Goal: Transaction & Acquisition: Obtain resource

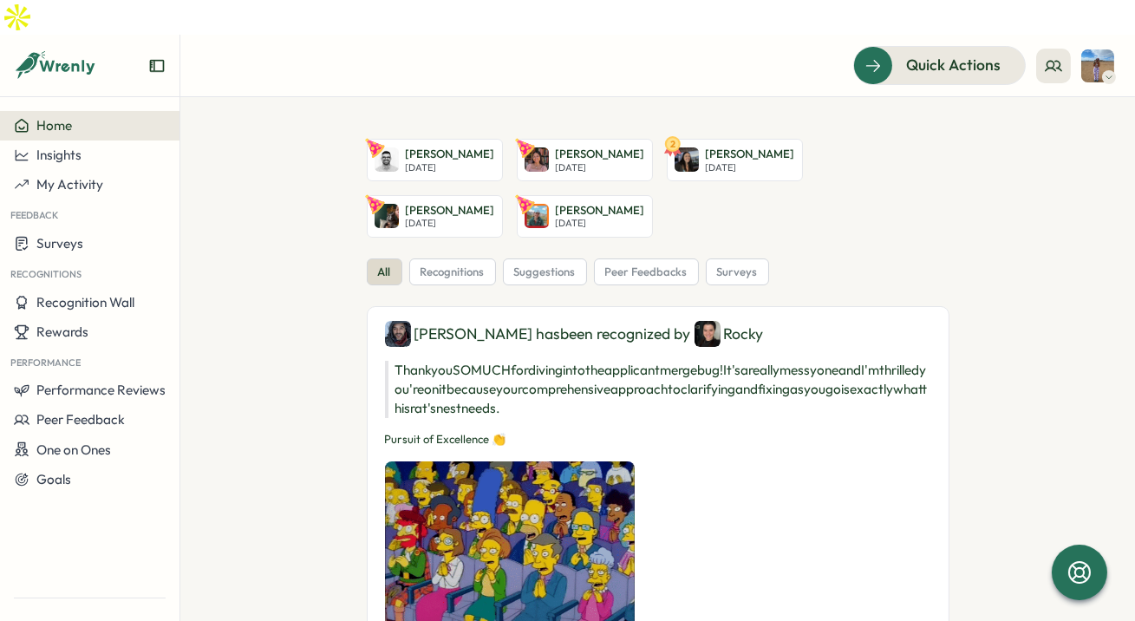
click at [1086, 49] on img at bounding box center [1097, 65] width 33 height 33
click at [1054, 57] on icon at bounding box center [1052, 65] width 17 height 17
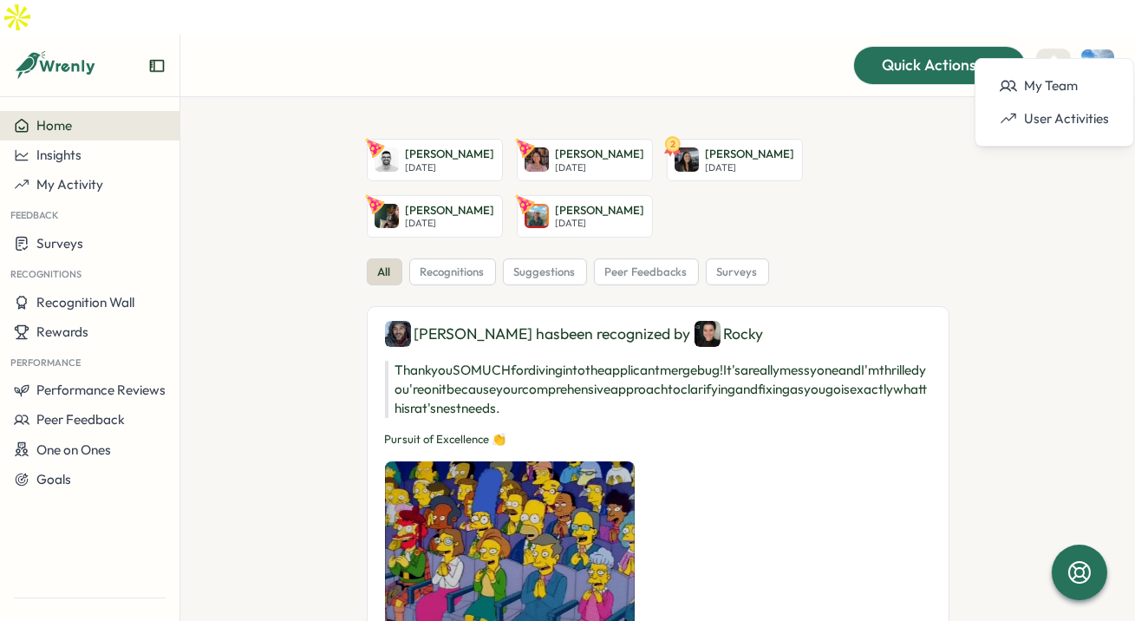
click at [953, 54] on span "Quick Actions" at bounding box center [928, 65] width 94 height 23
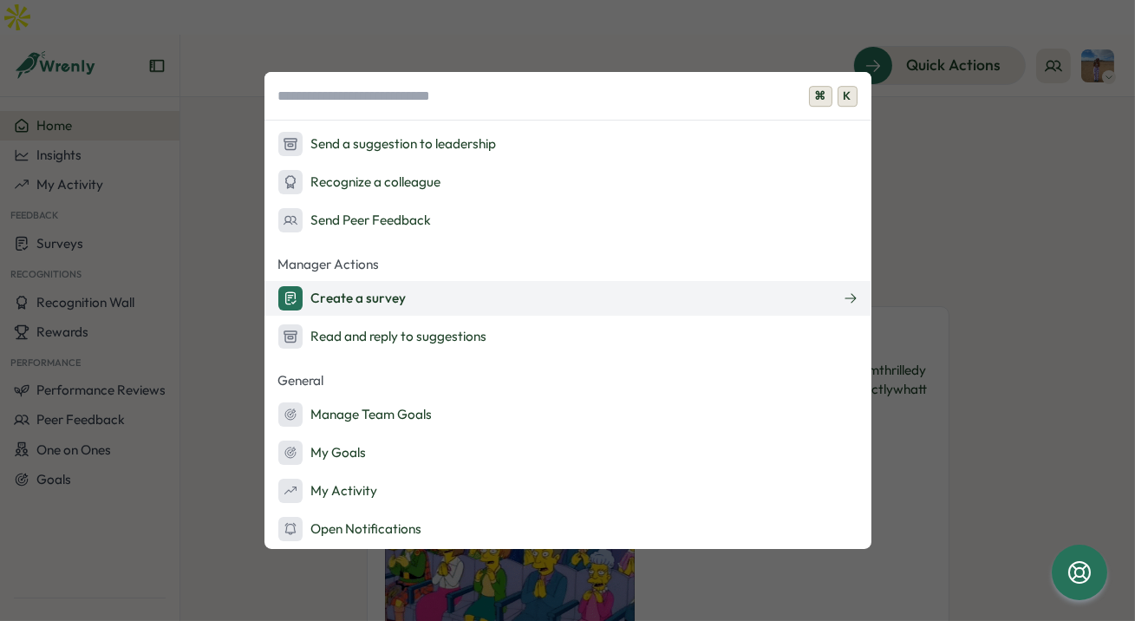
scroll to position [110, 0]
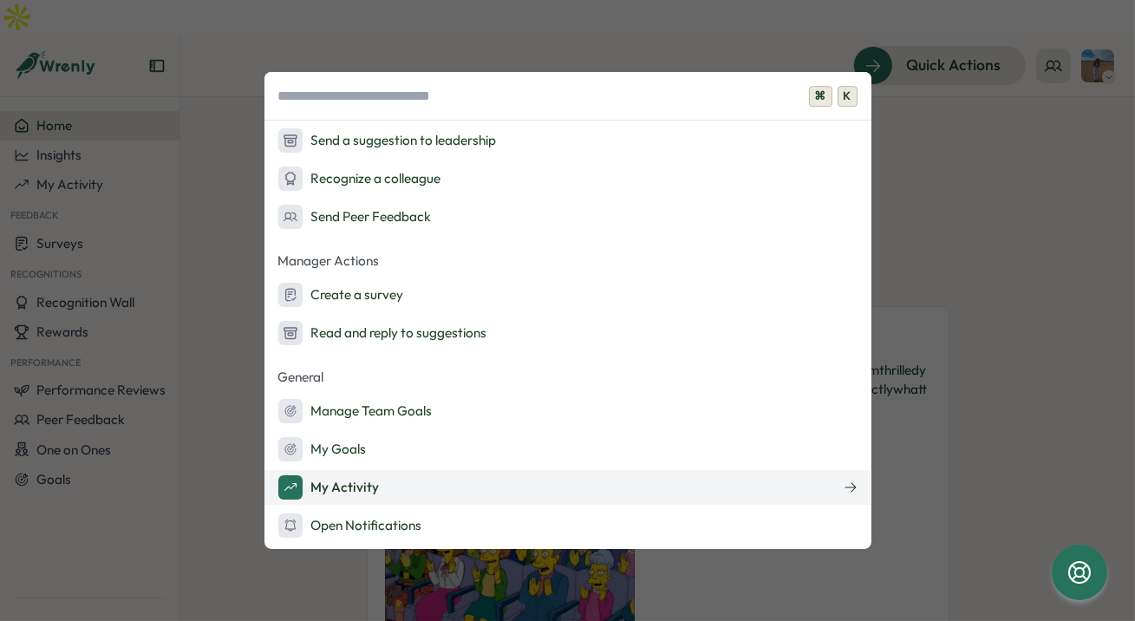
click at [386, 479] on button "My Activity" at bounding box center [567, 487] width 607 height 35
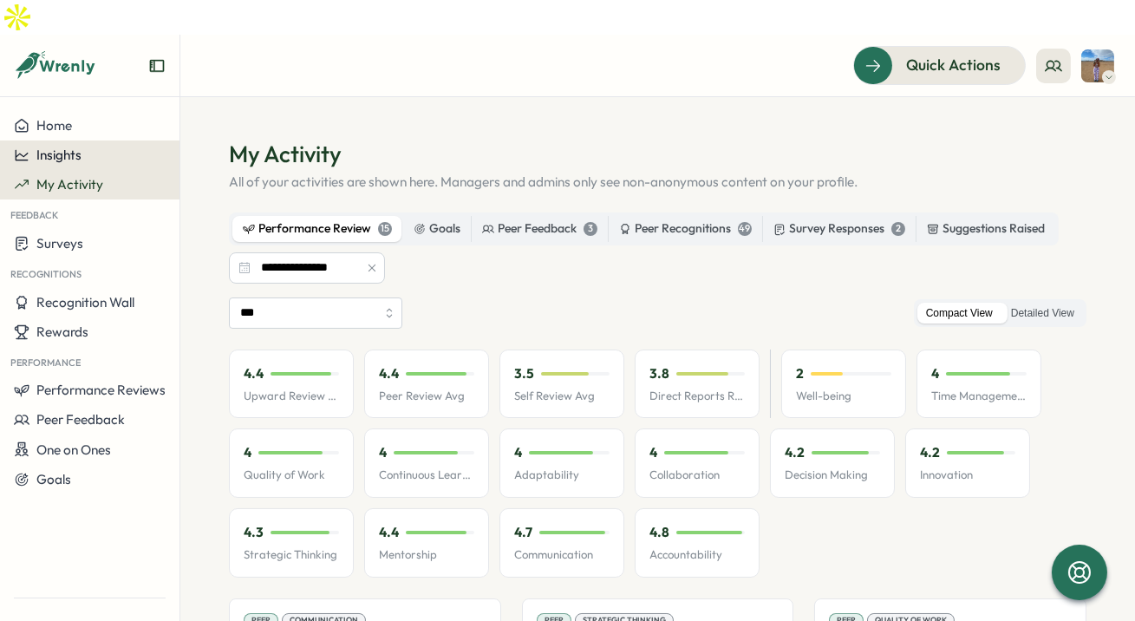
click at [68, 146] on span "Insights" at bounding box center [58, 154] width 45 height 16
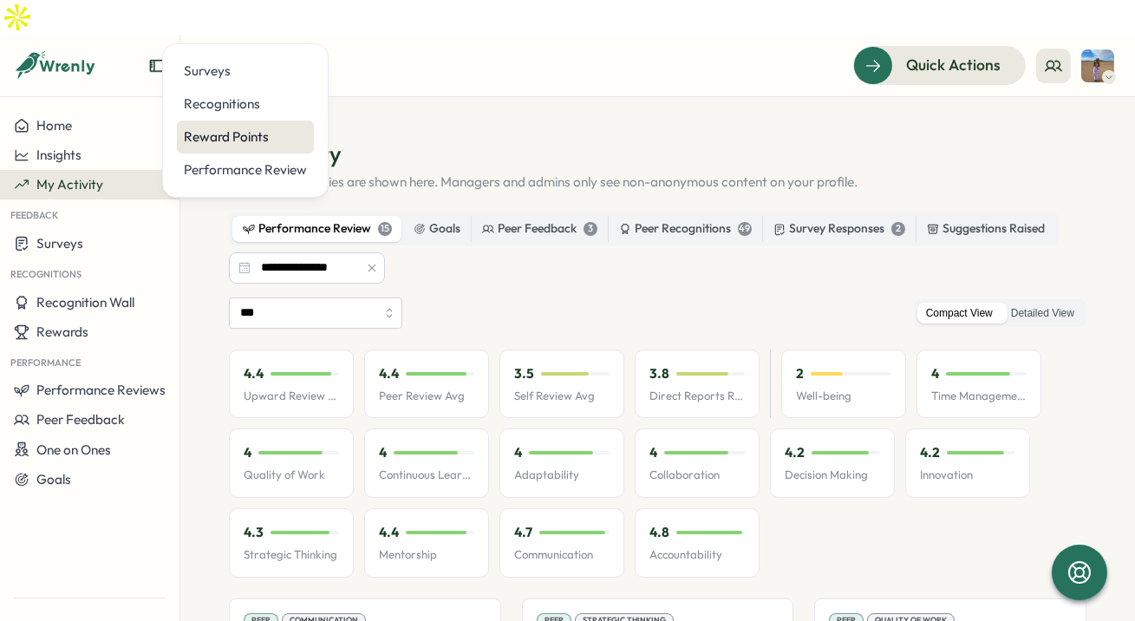
click at [245, 140] on div "Reward Points" at bounding box center [245, 136] width 123 height 19
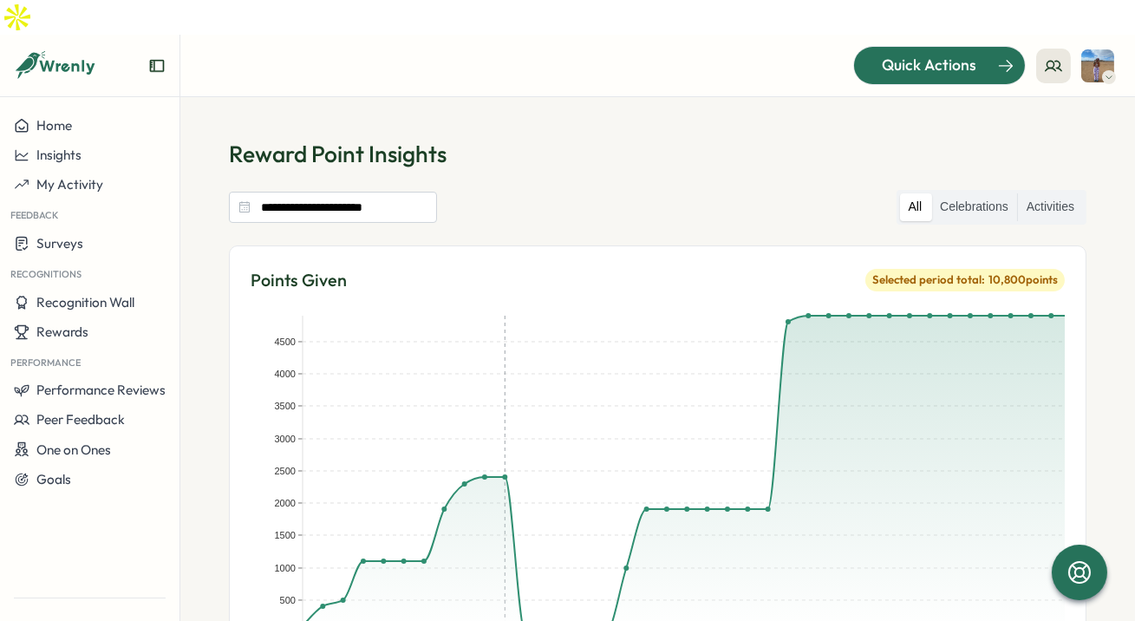
click at [898, 54] on span "Quick Actions" at bounding box center [928, 65] width 94 height 23
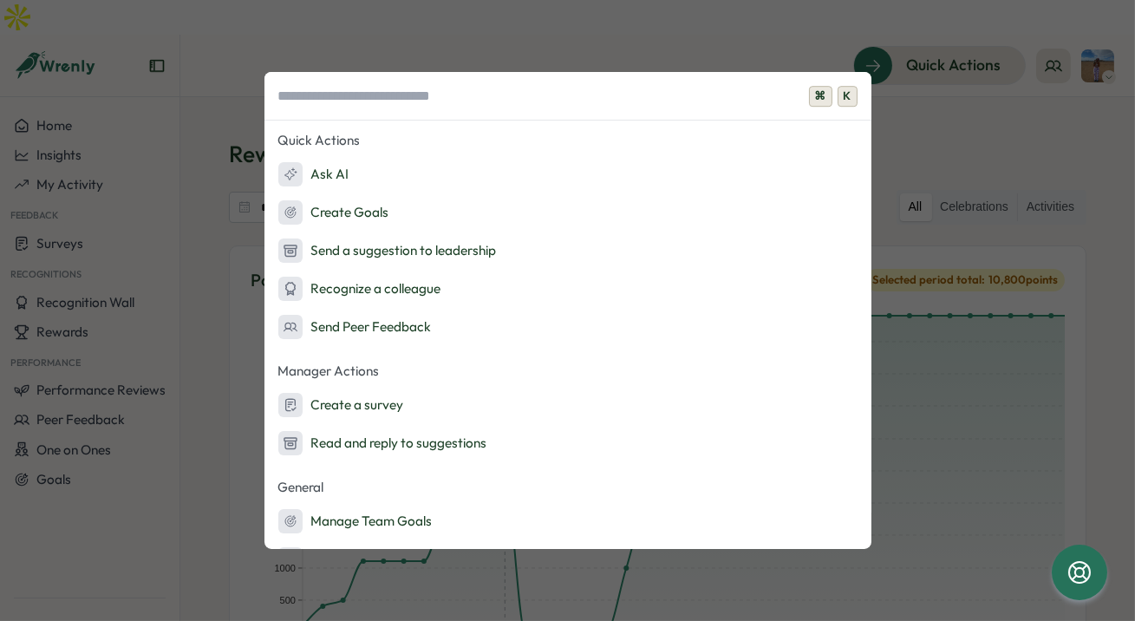
click at [1016, 104] on div "⌘ K Quick Actions Ask AI Create Goals Send a suggestion to leadership Recognize…" at bounding box center [567, 310] width 1135 height 621
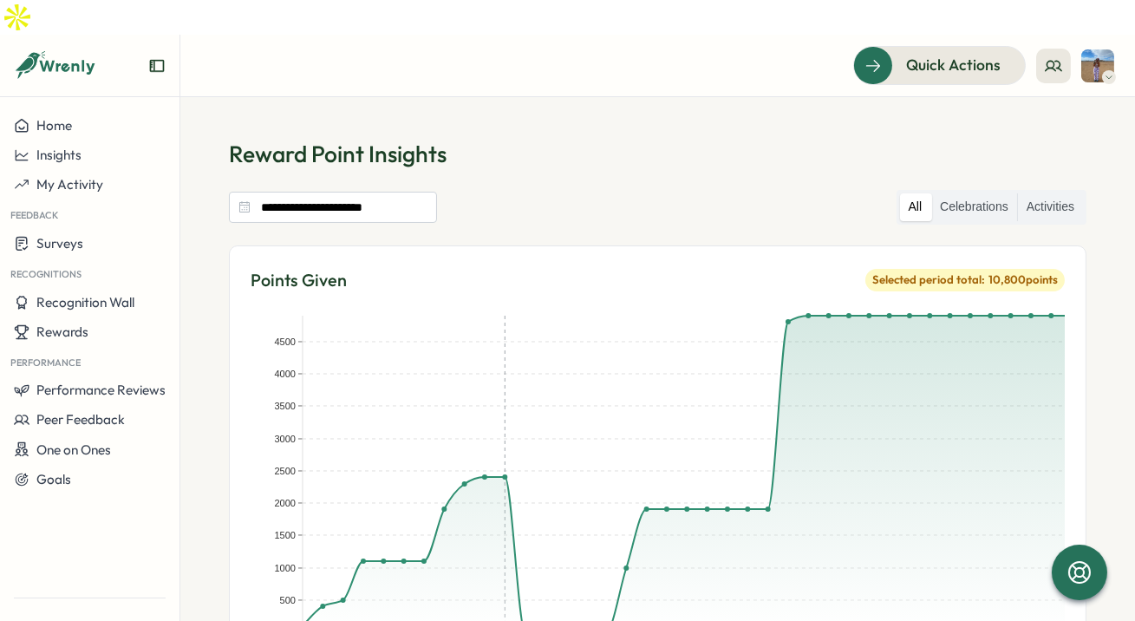
click at [1093, 49] on img at bounding box center [1097, 65] width 33 height 33
click at [1070, 119] on div "My Activity" at bounding box center [1068, 117] width 86 height 19
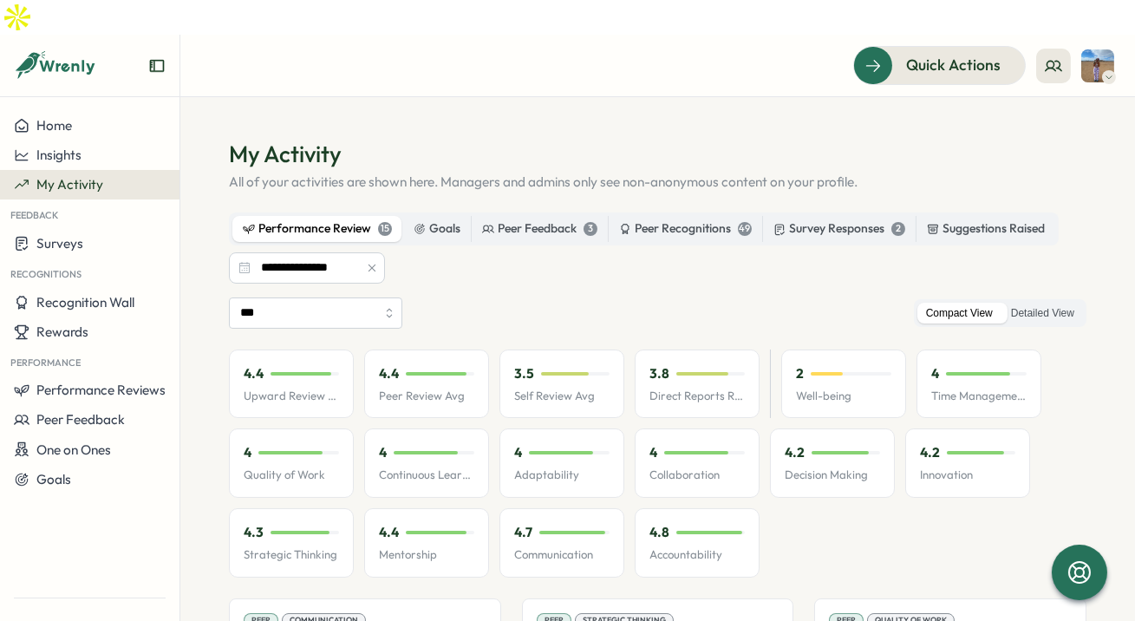
click at [1096, 49] on img at bounding box center [1097, 65] width 33 height 33
click at [1074, 81] on div "Edit Profile" at bounding box center [1068, 84] width 86 height 19
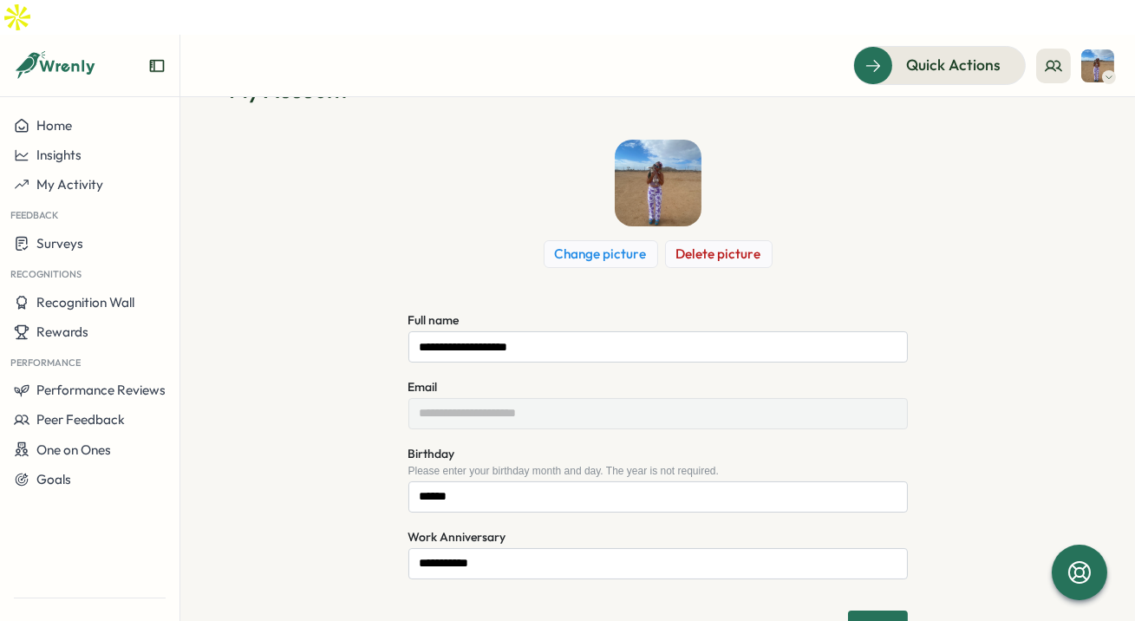
scroll to position [91, 0]
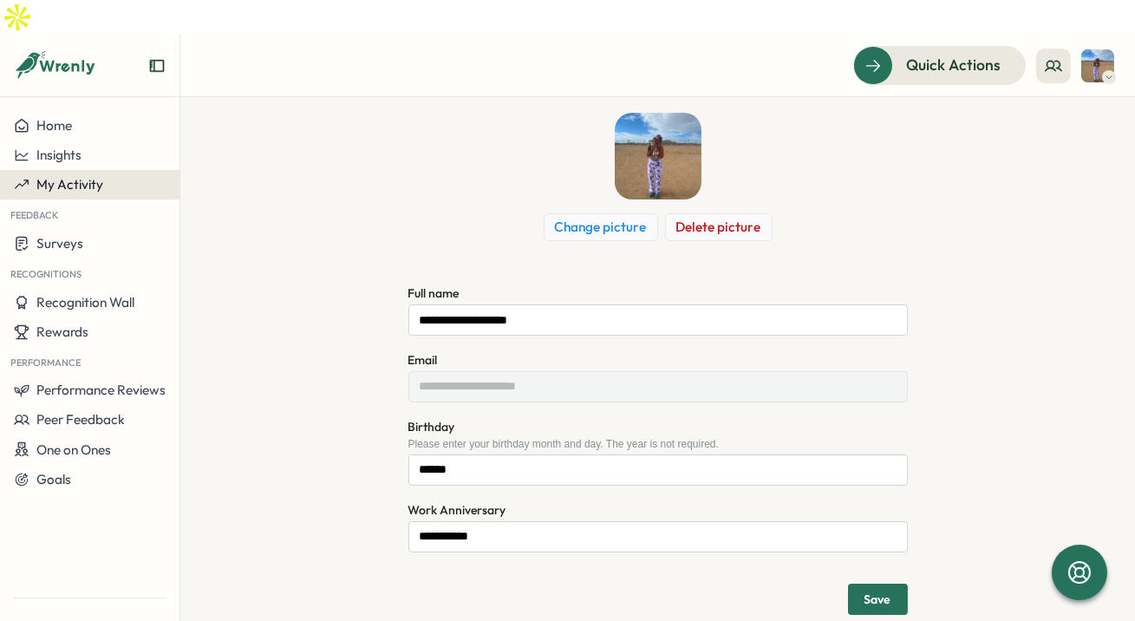
click at [84, 176] on span "My Activity" at bounding box center [69, 184] width 67 height 16
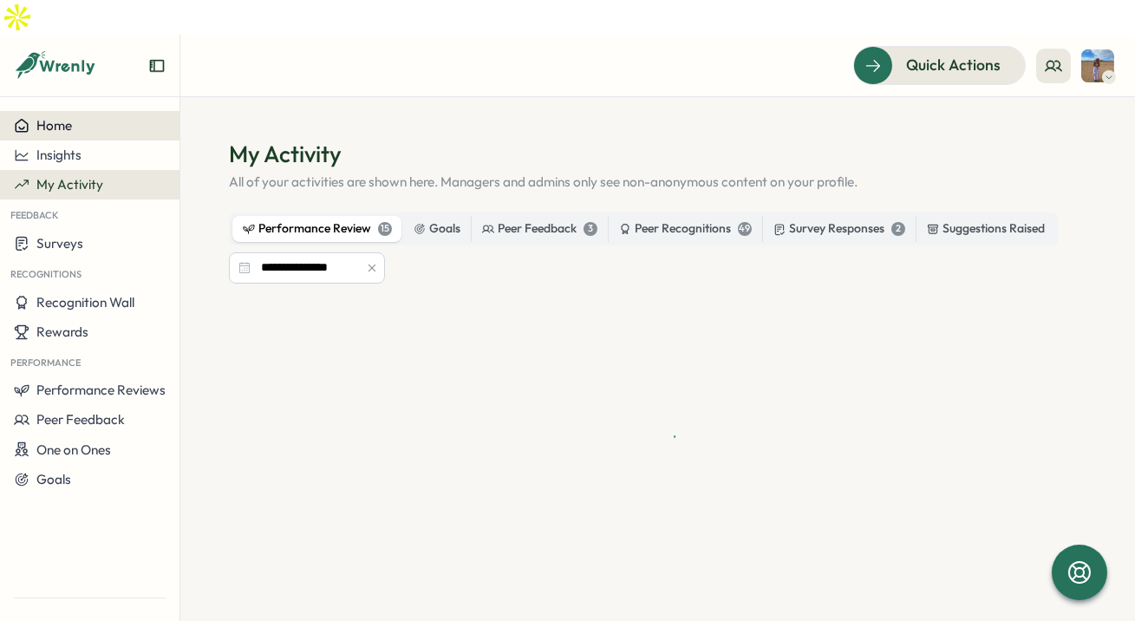
click at [67, 117] on span "Home" at bounding box center [54, 125] width 36 height 16
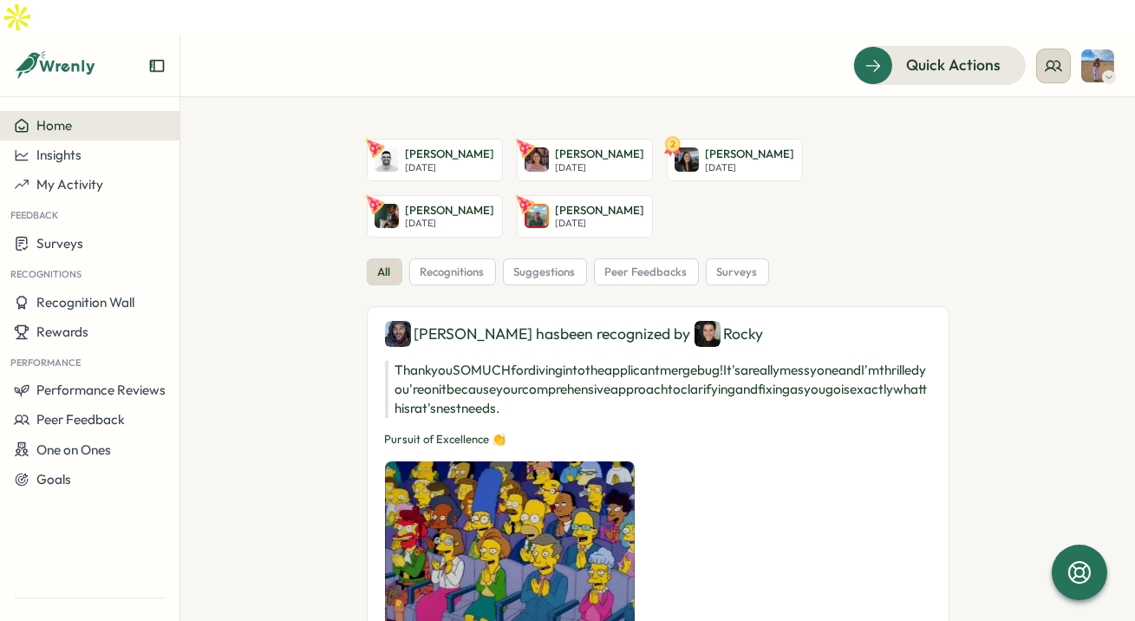
click at [1052, 61] on circle at bounding box center [1050, 64] width 7 height 7
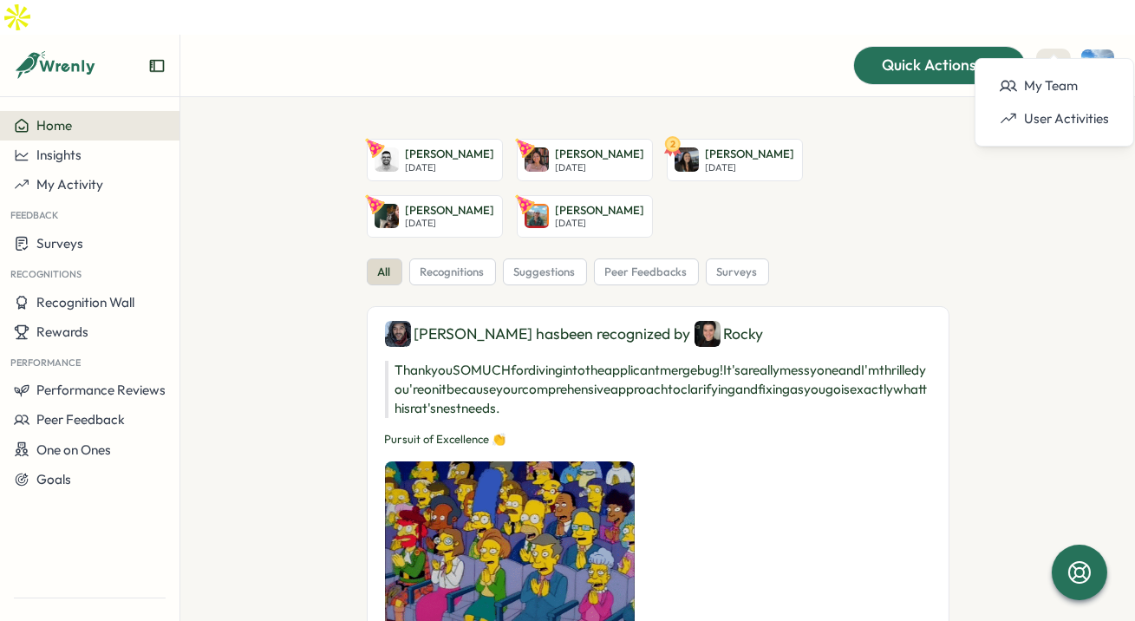
click at [891, 54] on span "Quick Actions" at bounding box center [928, 65] width 94 height 23
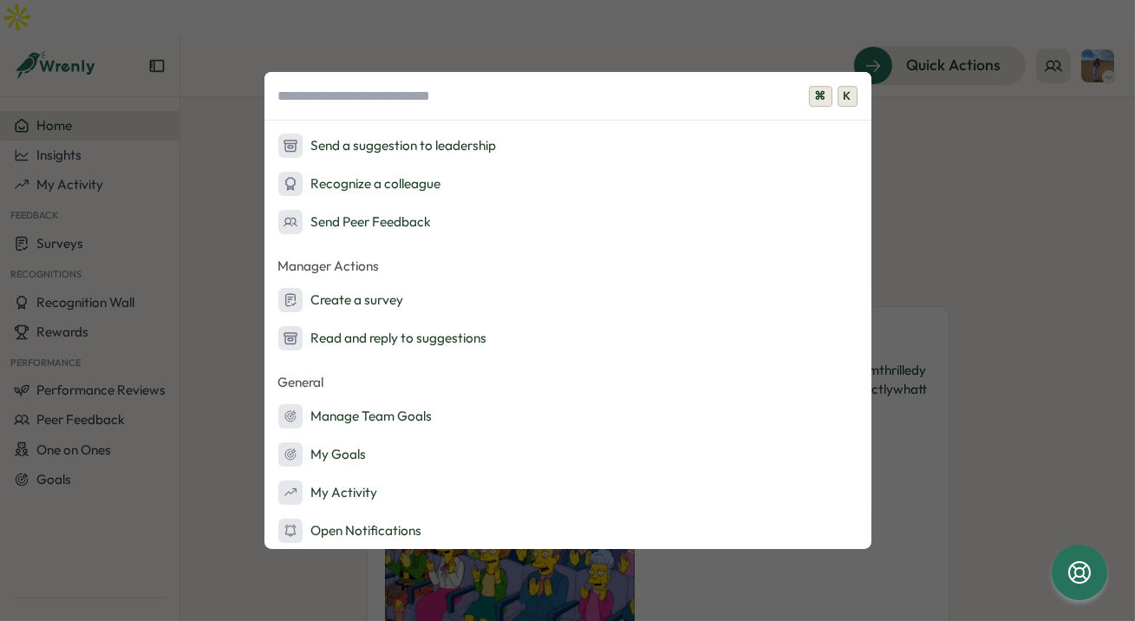
scroll to position [110, 0]
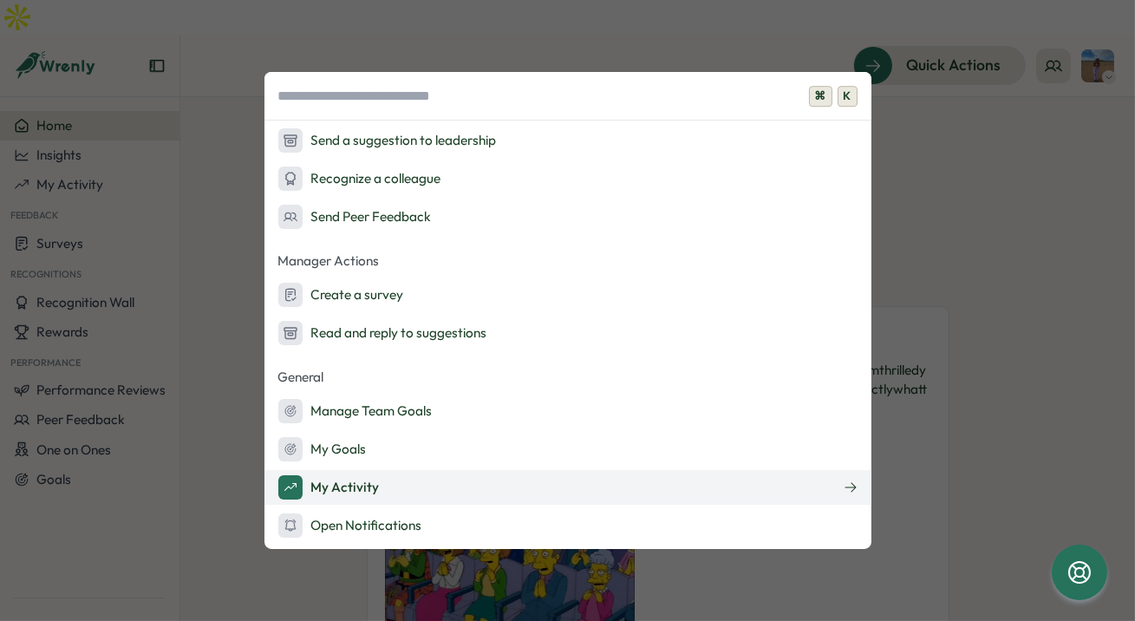
click at [365, 490] on div "My Activity" at bounding box center [328, 487] width 101 height 24
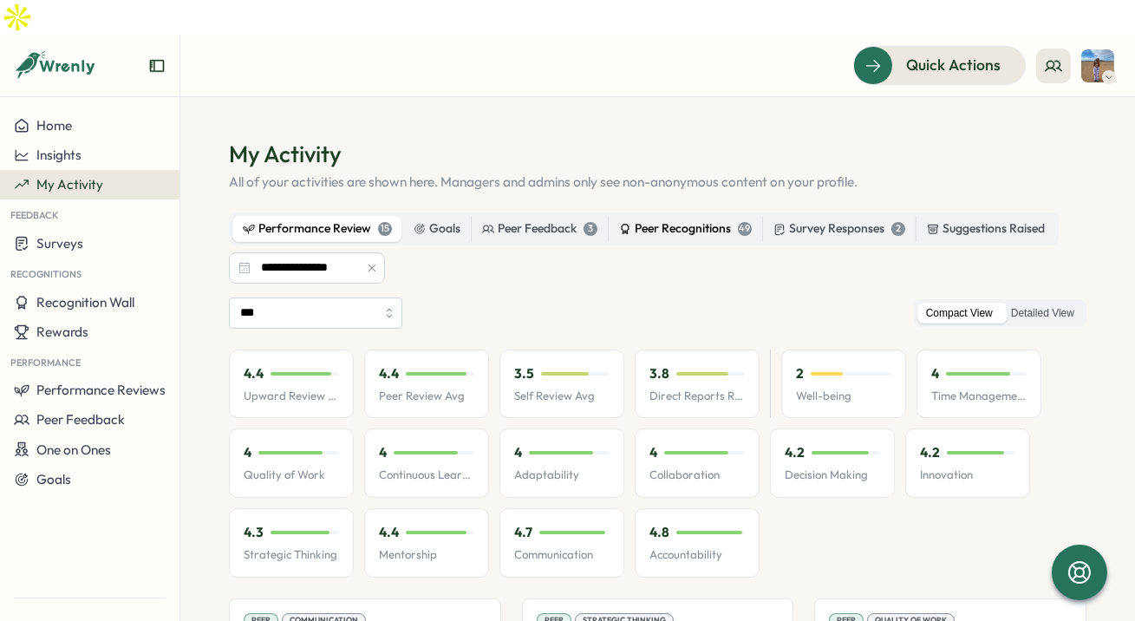
click at [674, 219] on div "Peer Recognitions 49" at bounding box center [685, 228] width 133 height 19
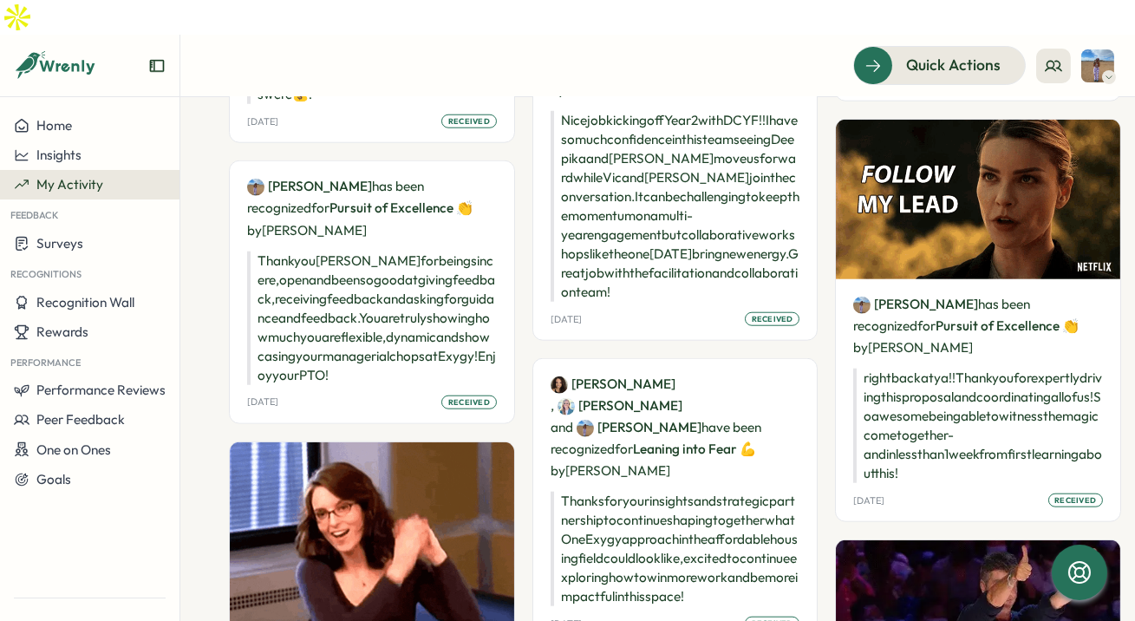
scroll to position [3913, 0]
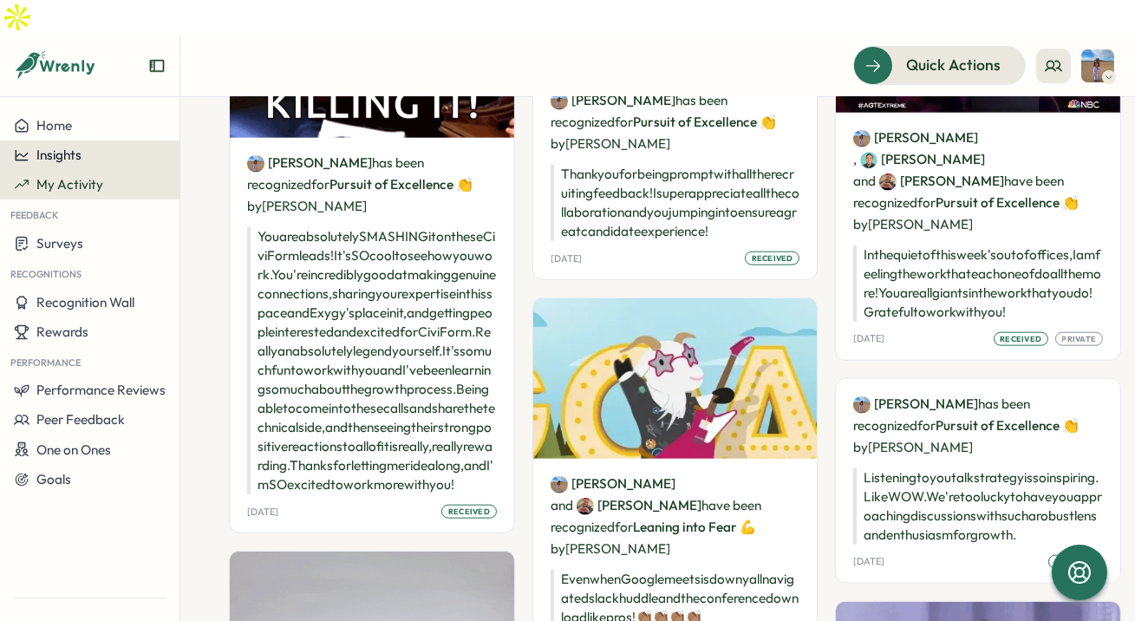
click at [90, 140] on button "Insights" at bounding box center [89, 154] width 179 height 29
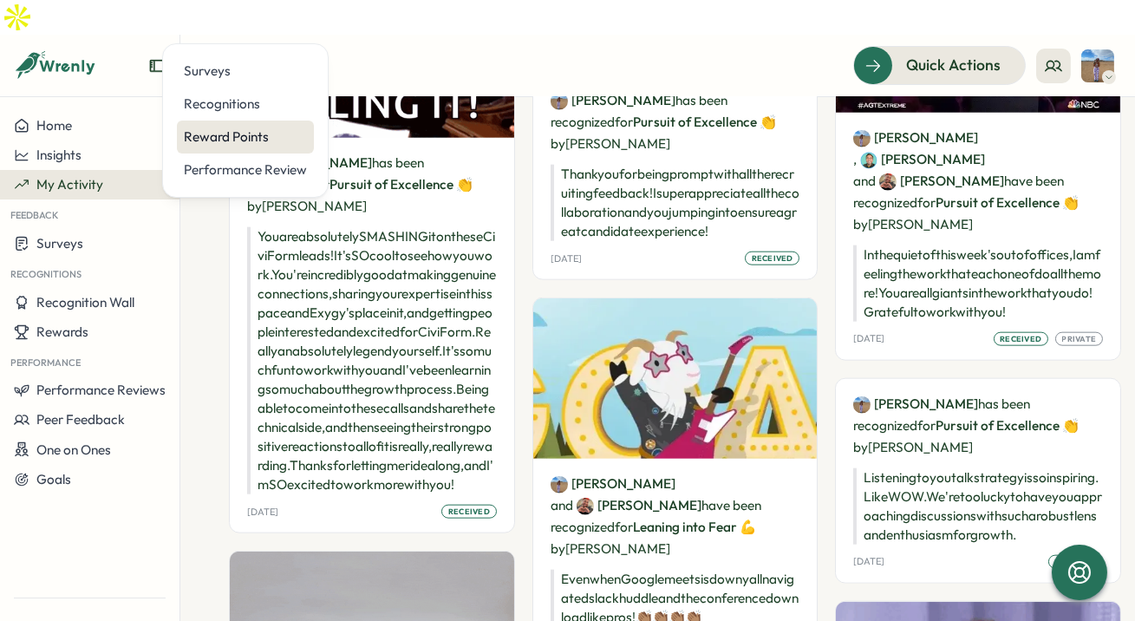
click at [235, 137] on div "Reward Points" at bounding box center [245, 136] width 123 height 19
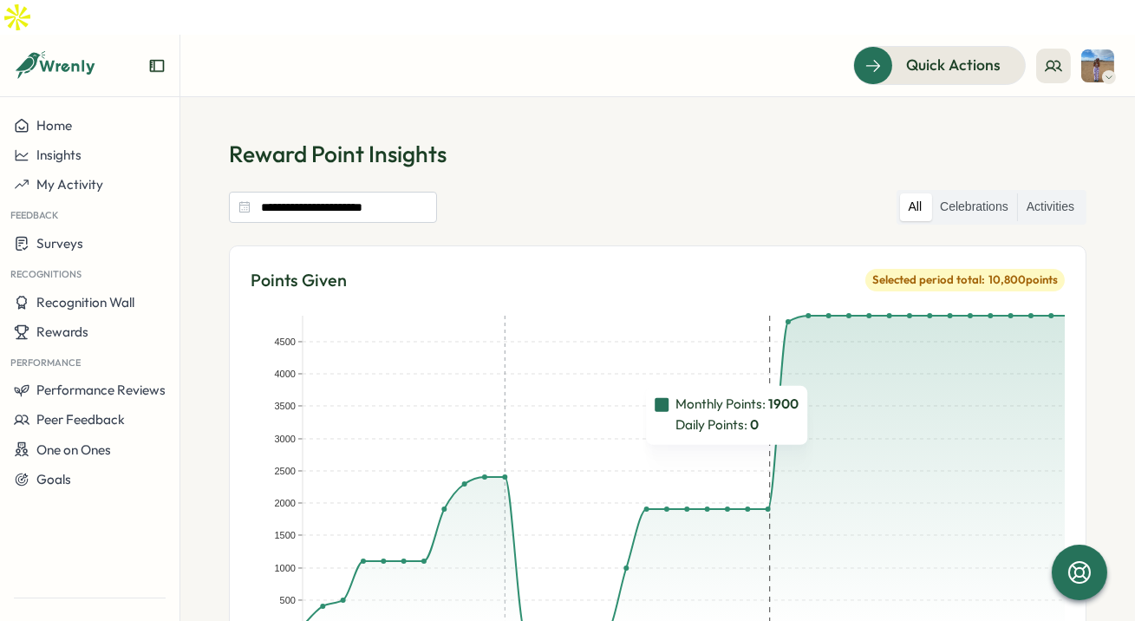
scroll to position [296, 0]
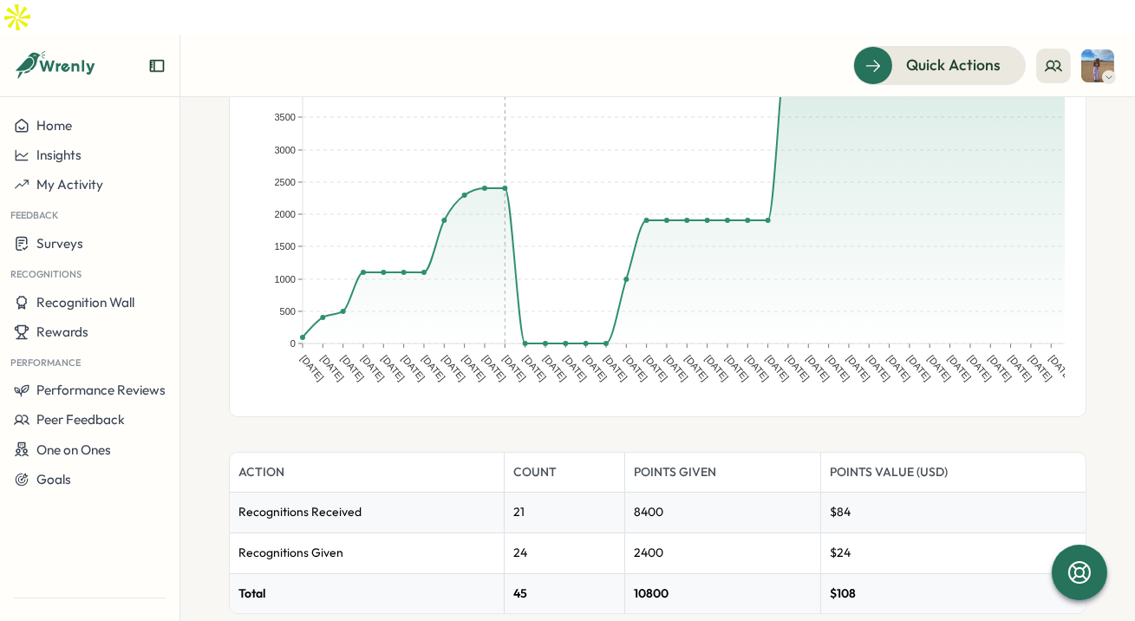
click at [75, 51] on icon at bounding box center [55, 65] width 83 height 29
click at [166, 49] on div at bounding box center [89, 73] width 179 height 49
click at [161, 57] on icon "Expand sidebar" at bounding box center [156, 65] width 17 height 17
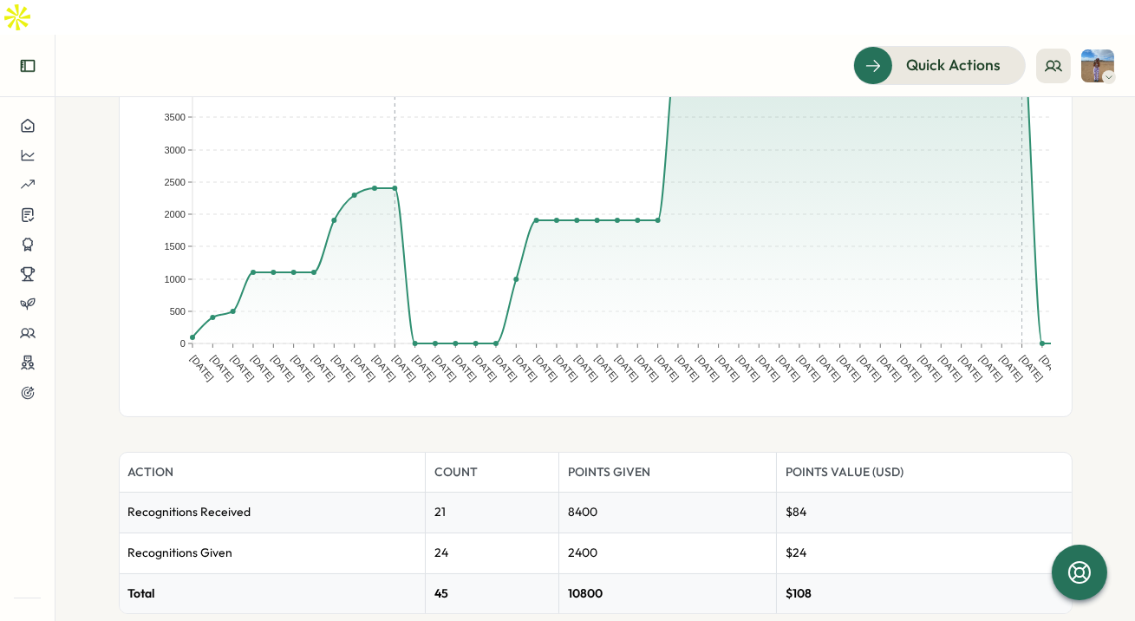
click at [34, 60] on icon "Expand sidebar" at bounding box center [27, 66] width 14 height 12
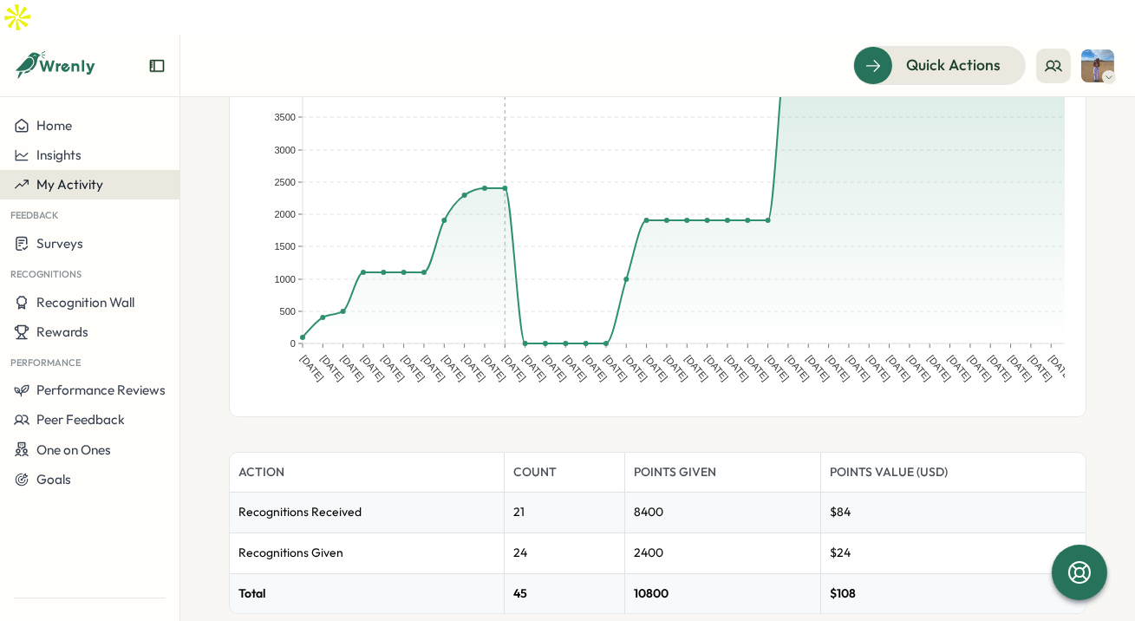
click at [97, 176] on span "My Activity" at bounding box center [69, 184] width 67 height 16
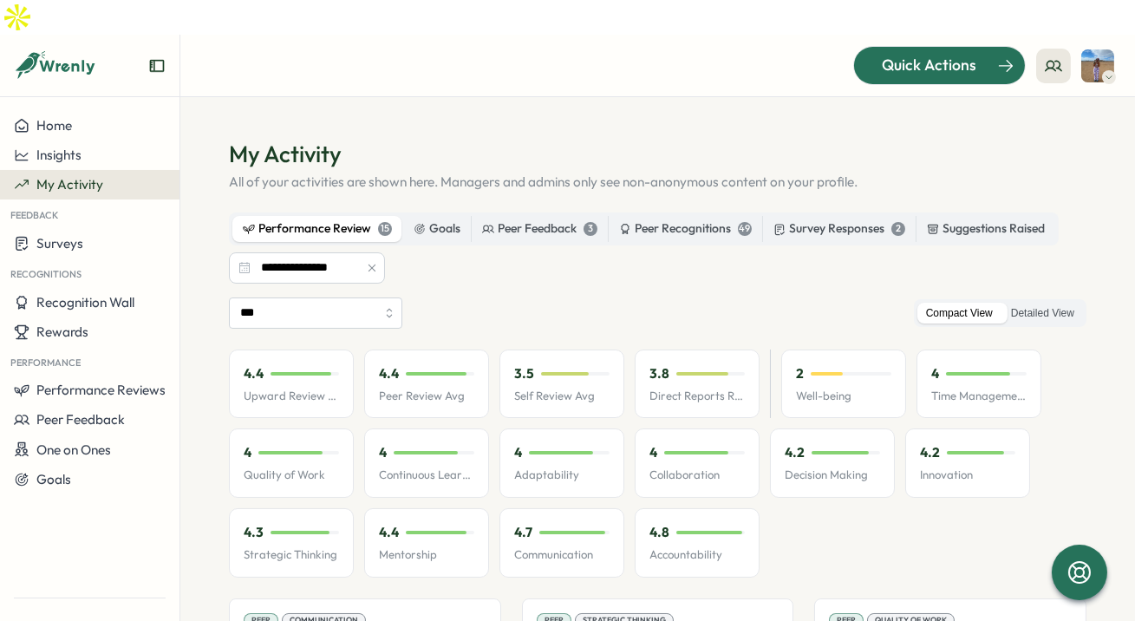
click at [907, 54] on span "Quick Actions" at bounding box center [928, 65] width 94 height 23
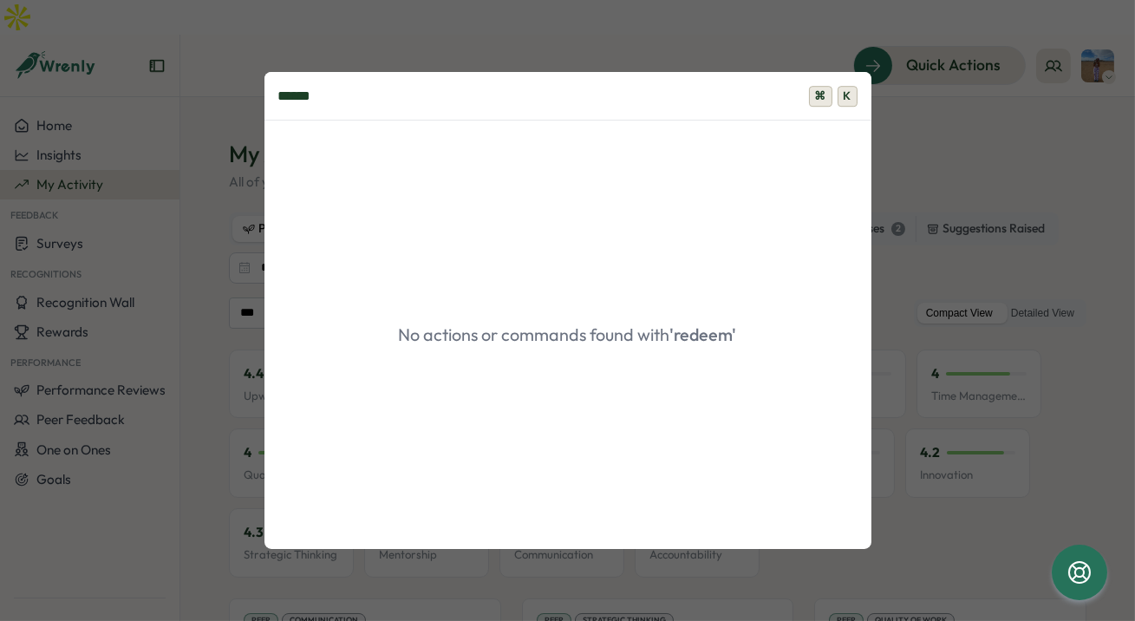
type input "******"
click at [722, 46] on div "****** ⌘ K No actions or commands found with 'redeem'" at bounding box center [567, 310] width 1135 height 621
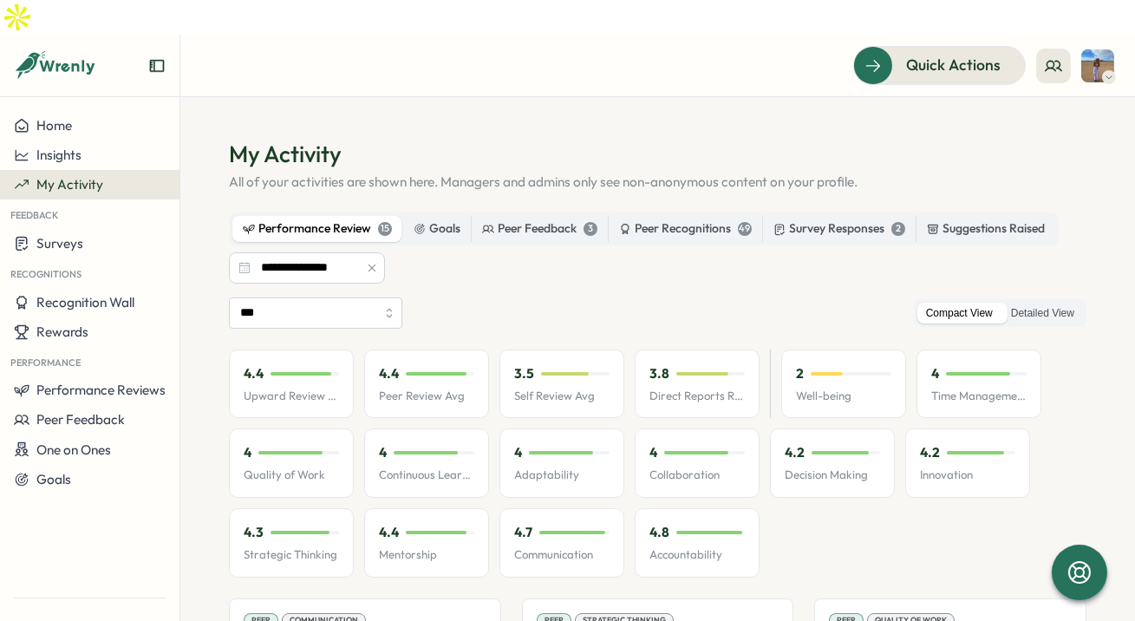
click at [1112, 70] on icon at bounding box center [1108, 77] width 9 height 14
click at [1075, 119] on div "My Activity" at bounding box center [1068, 117] width 86 height 19
click at [43, 117] on span "Home" at bounding box center [54, 125] width 36 height 16
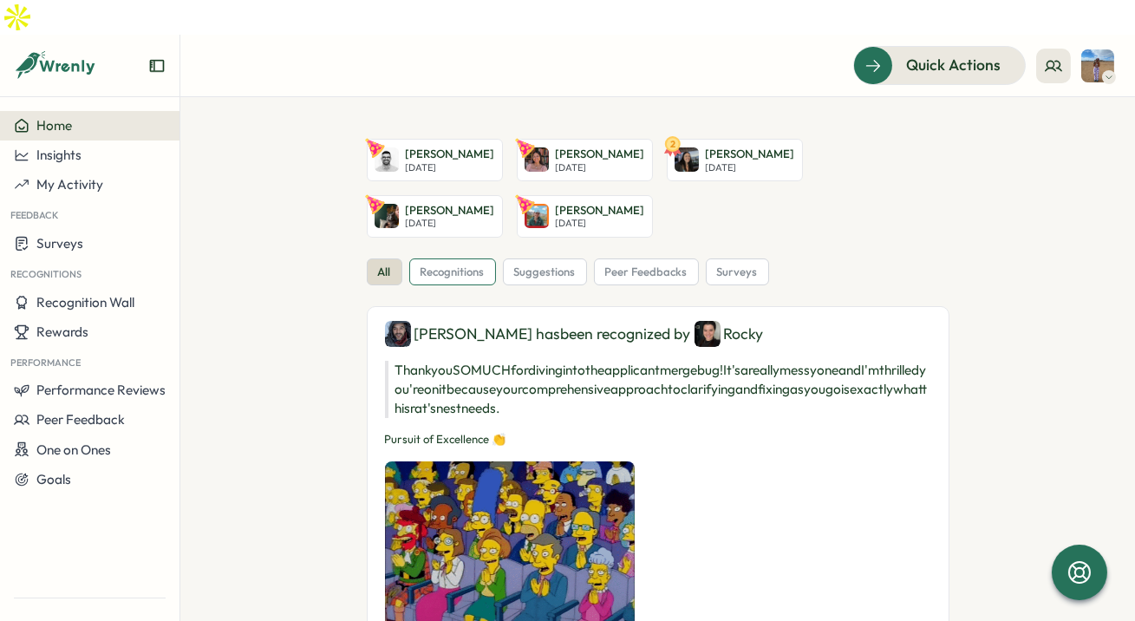
click at [441, 258] on div "recognitions" at bounding box center [452, 272] width 87 height 28
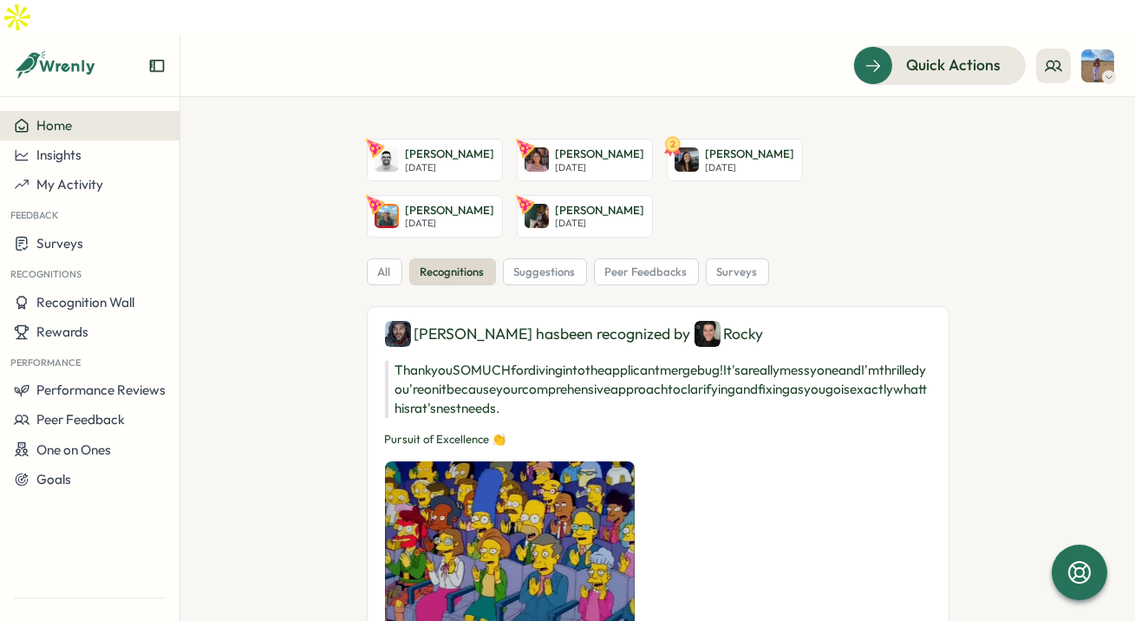
click at [1097, 49] on img at bounding box center [1097, 65] width 33 height 33
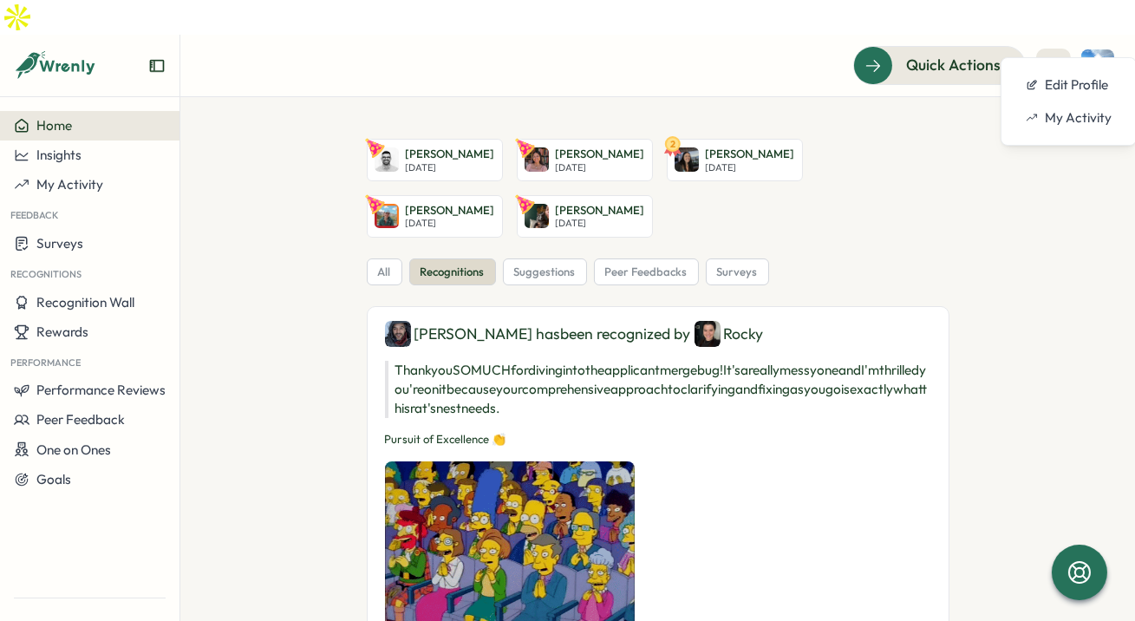
click at [1097, 49] on img at bounding box center [1097, 65] width 33 height 33
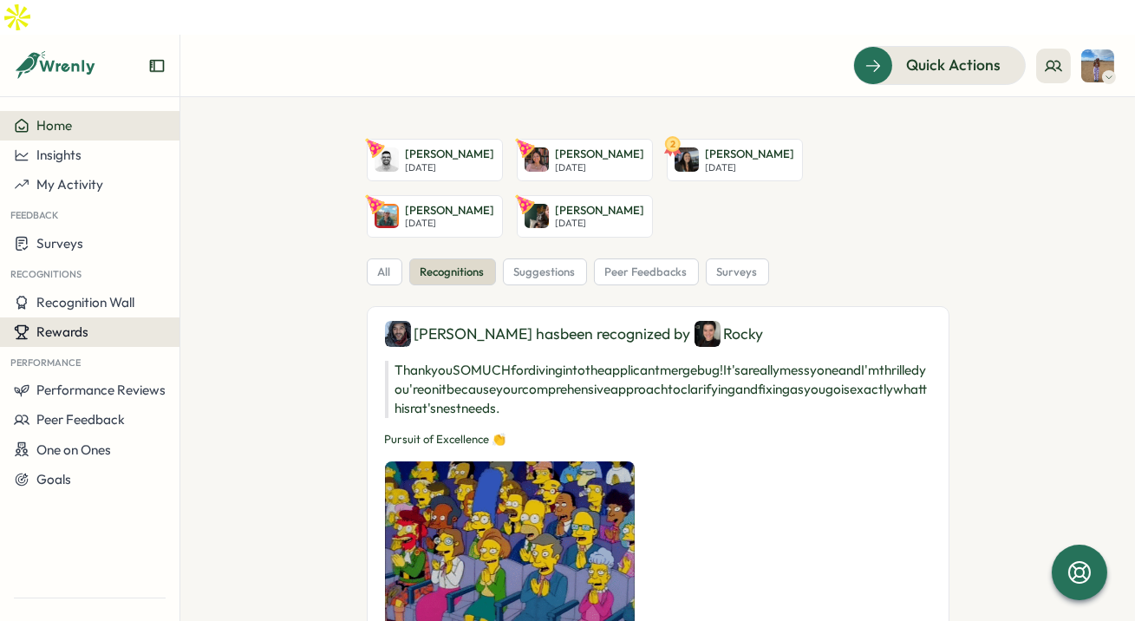
click at [87, 317] on button "Rewards" at bounding box center [89, 331] width 179 height 29
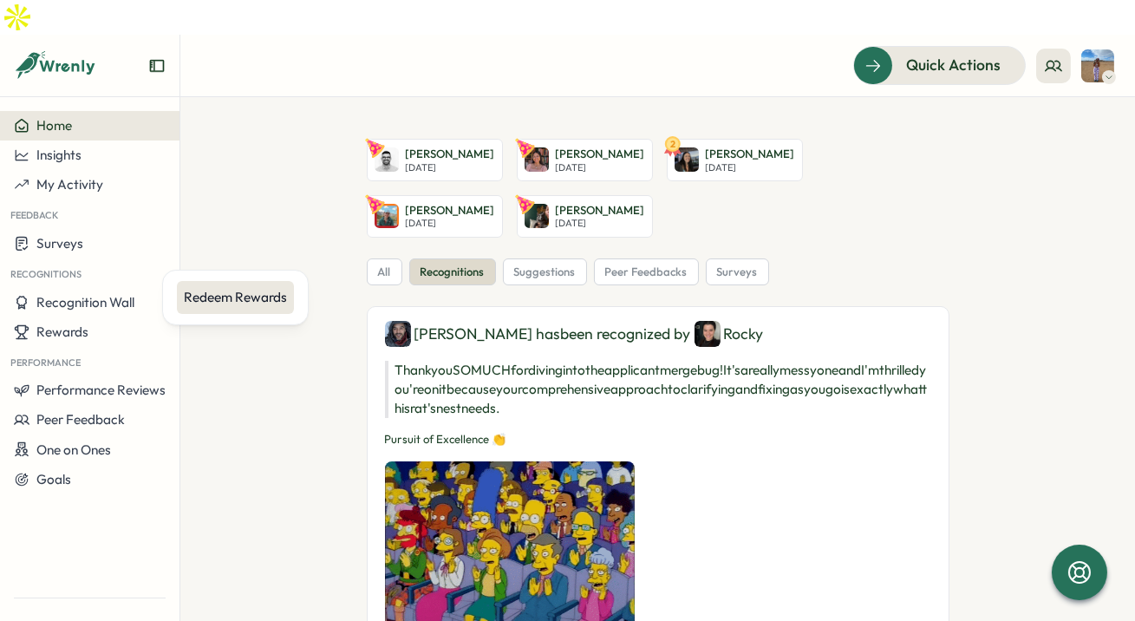
click at [236, 300] on div "Redeem Rewards" at bounding box center [235, 297] width 103 height 19
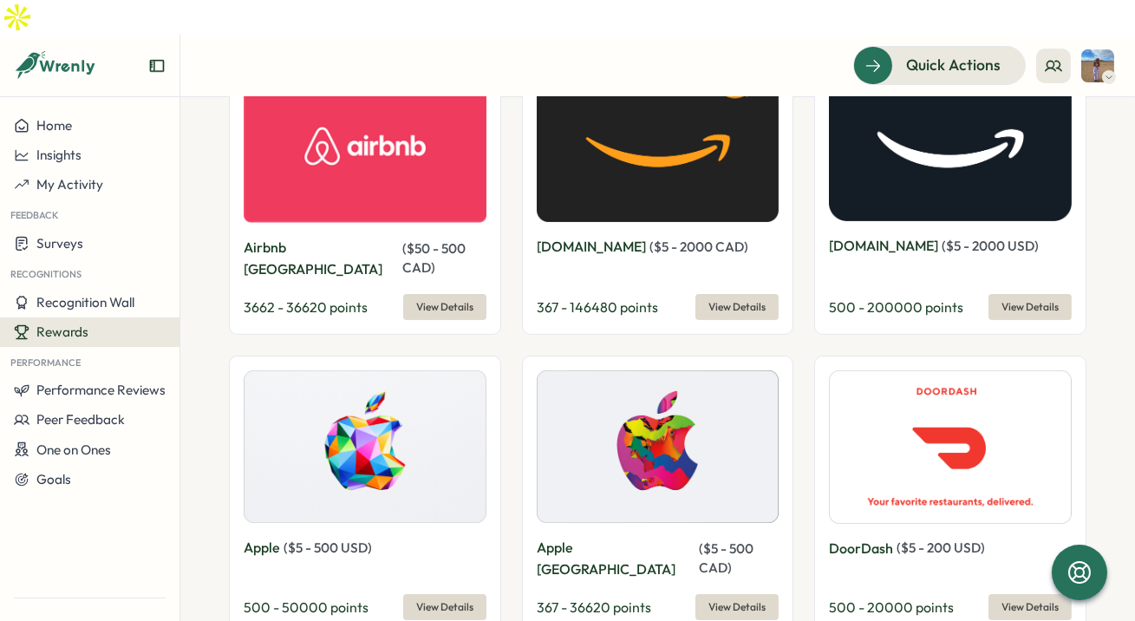
scroll to position [680, 0]
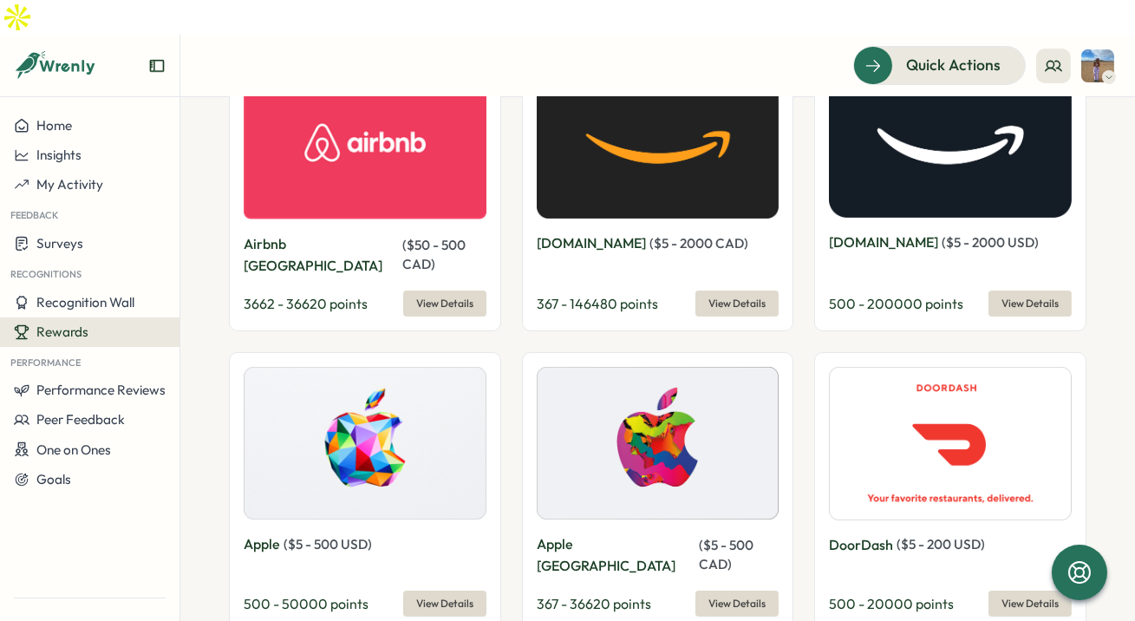
click at [1023, 291] on span "View Details" at bounding box center [1029, 303] width 57 height 24
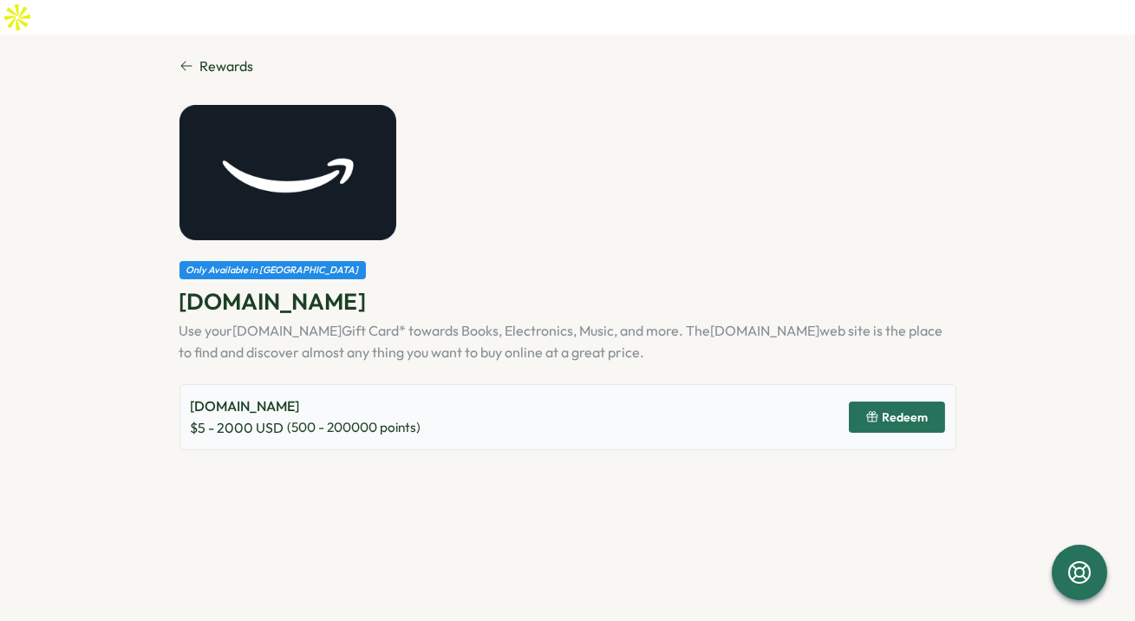
click at [920, 411] on span "Redeem" at bounding box center [905, 417] width 46 height 12
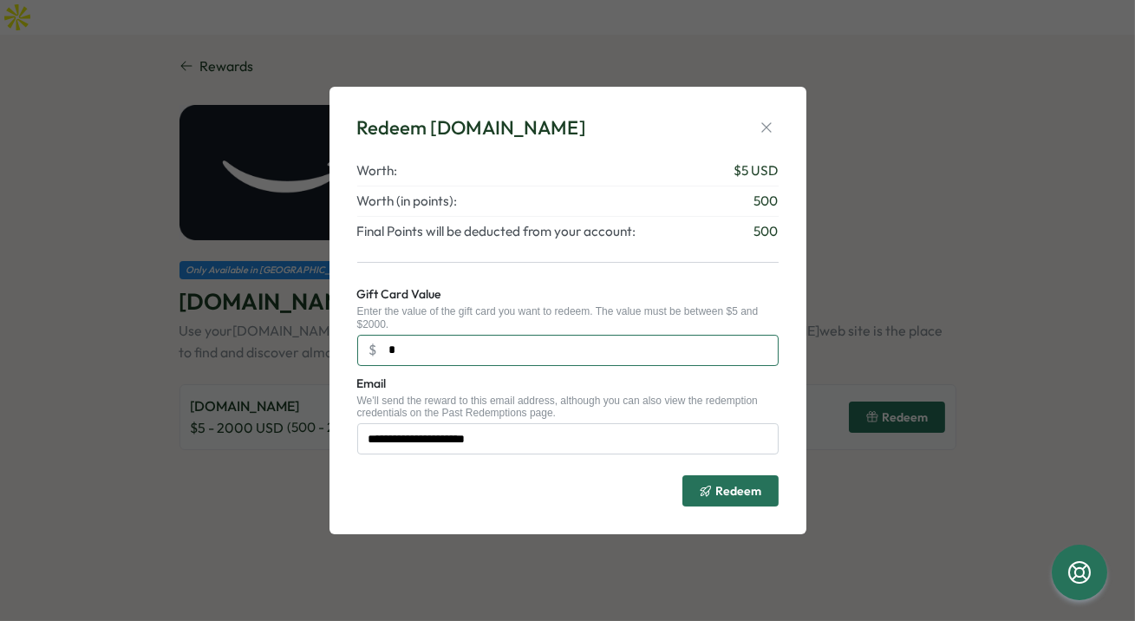
click at [517, 355] on input "*" at bounding box center [567, 350] width 421 height 31
type input "**"
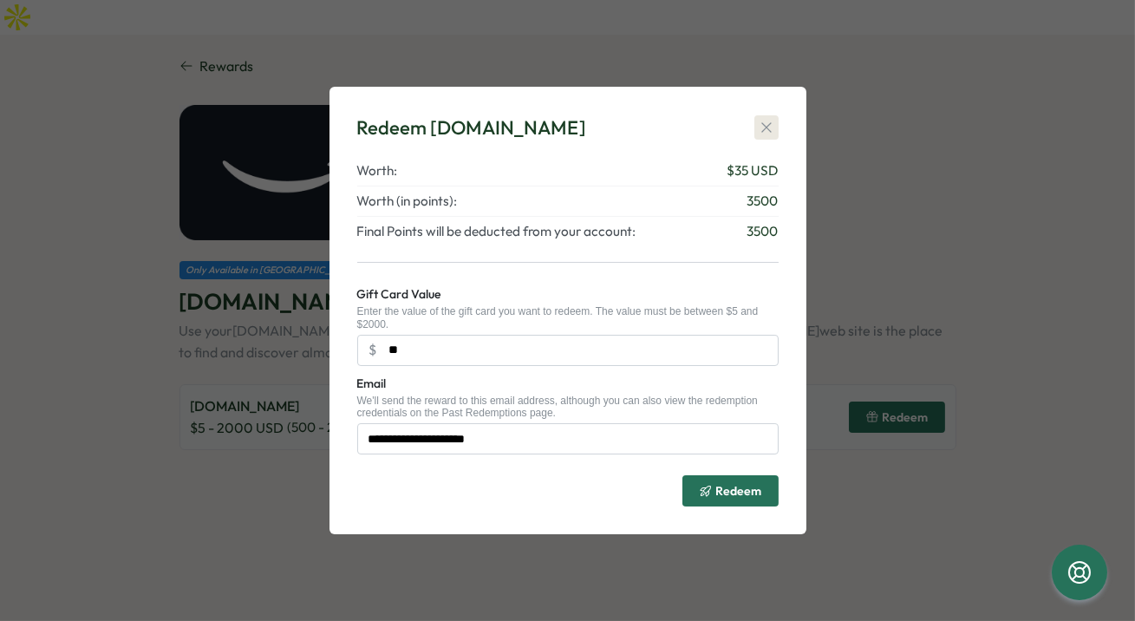
click at [758, 124] on icon "button" at bounding box center [766, 127] width 17 height 17
